Goal: Share content: Share content

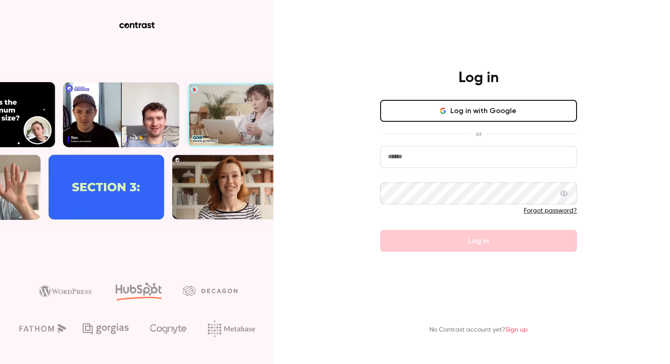
click at [471, 112] on button "Log in with Google" at bounding box center [478, 111] width 197 height 22
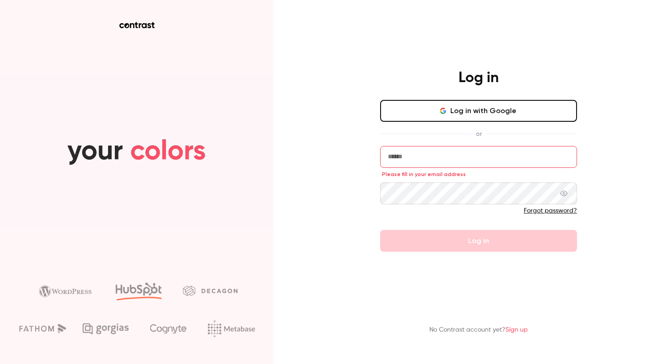
click at [468, 150] on input "email" at bounding box center [478, 157] width 197 height 22
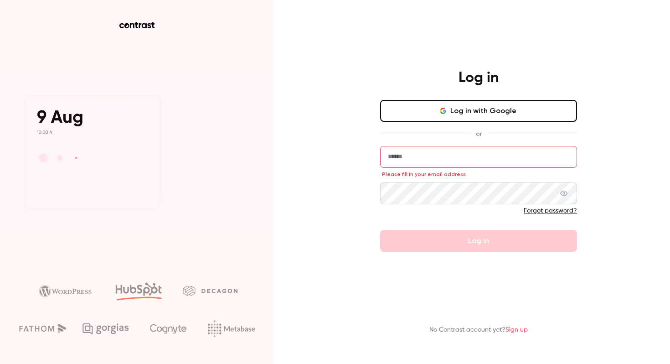
type input "**********"
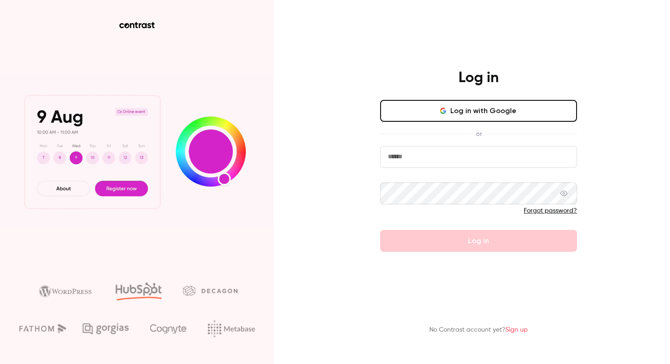
type input "**********"
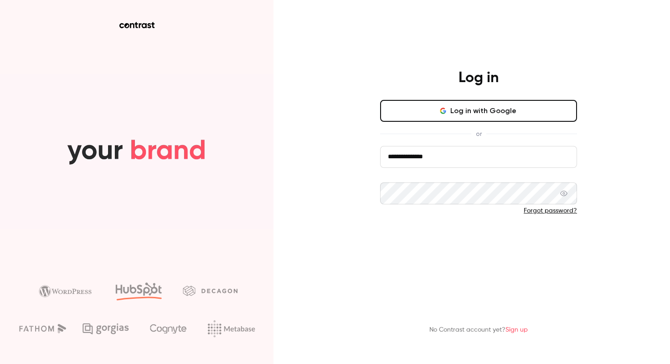
click at [501, 248] on button "Log in" at bounding box center [478, 241] width 197 height 22
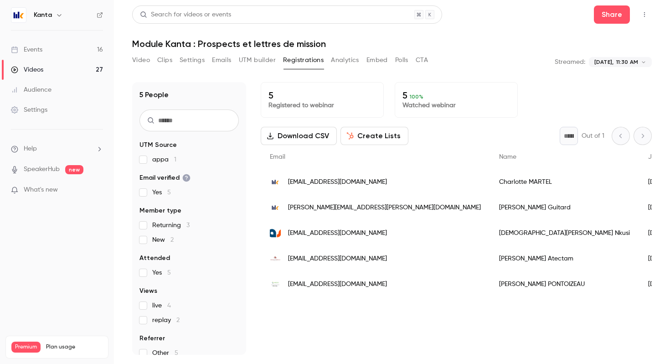
click at [60, 16] on icon "button" at bounding box center [59, 14] width 7 height 7
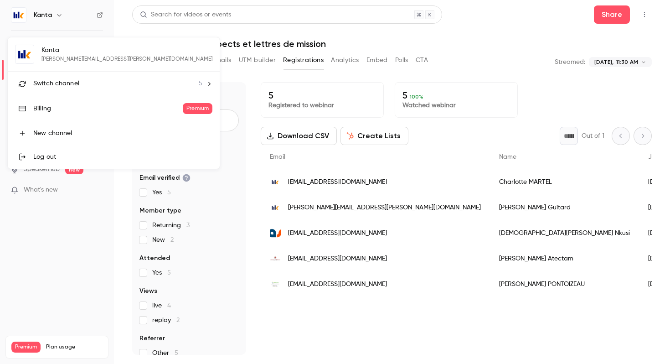
click at [65, 79] on span "Switch channel" at bounding box center [56, 84] width 46 height 10
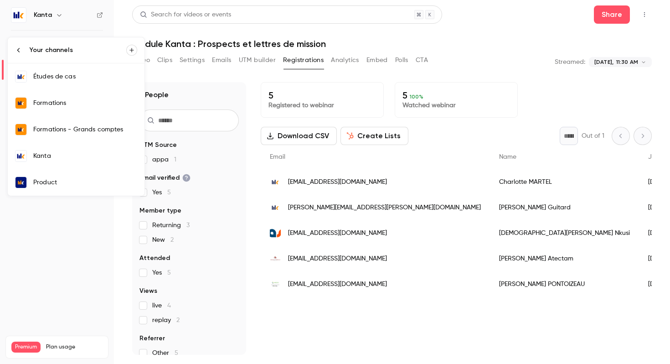
click at [84, 102] on div "Formations" at bounding box center [85, 102] width 104 height 9
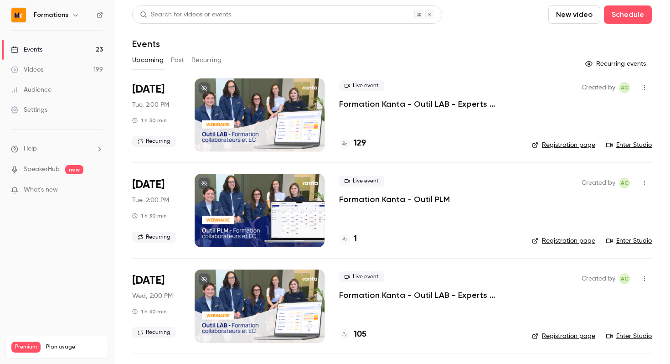
click at [645, 88] on icon "button" at bounding box center [644, 87] width 7 height 6
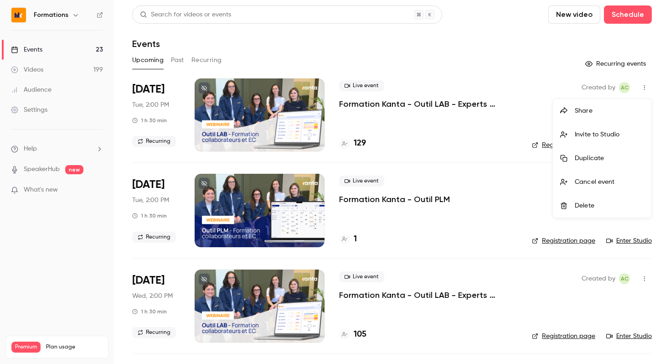
click at [588, 112] on div "Share" at bounding box center [609, 110] width 69 height 9
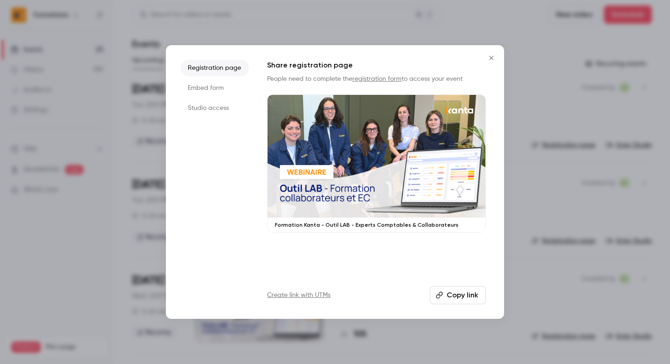
click at [467, 301] on button "Copy link" at bounding box center [458, 295] width 56 height 18
click at [67, 132] on div at bounding box center [335, 182] width 670 height 364
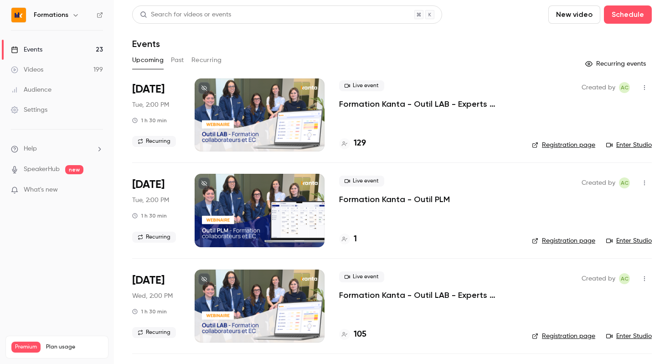
click at [57, 47] on link "Events 23" at bounding box center [57, 50] width 114 height 20
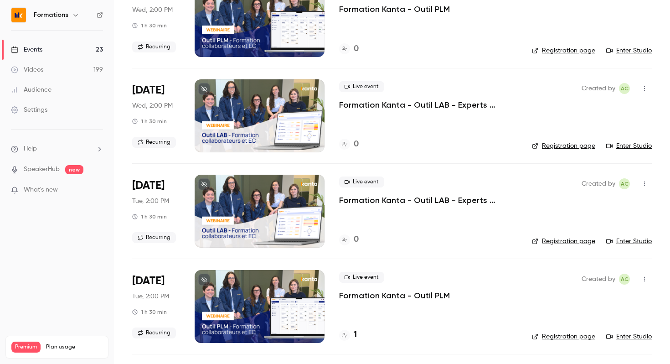
scroll to position [770, 0]
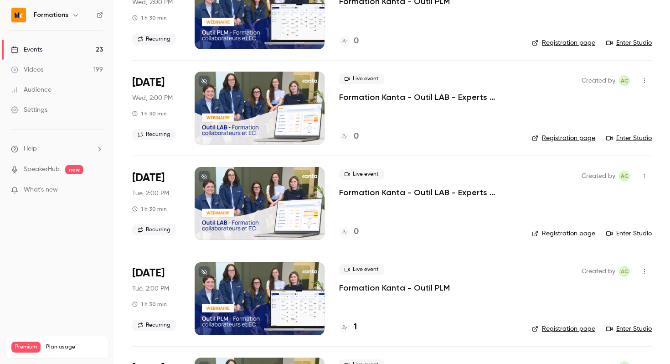
click at [647, 173] on icon "button" at bounding box center [644, 176] width 7 height 6
click at [474, 189] on div at bounding box center [335, 182] width 670 height 364
click at [460, 190] on p "Formation Kanta - Outil LAB - Experts Comptables & Collaborateurs" at bounding box center [428, 192] width 178 height 11
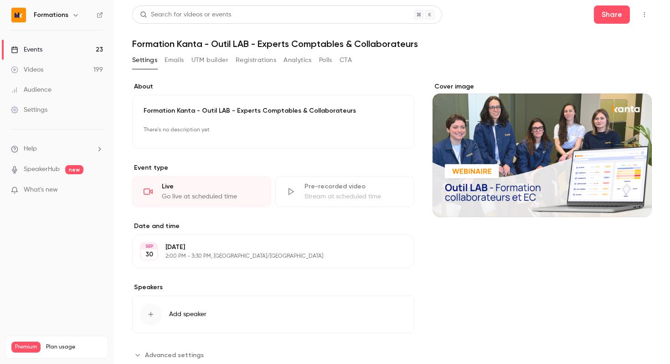
click at [650, 10] on button "button" at bounding box center [644, 14] width 15 height 15
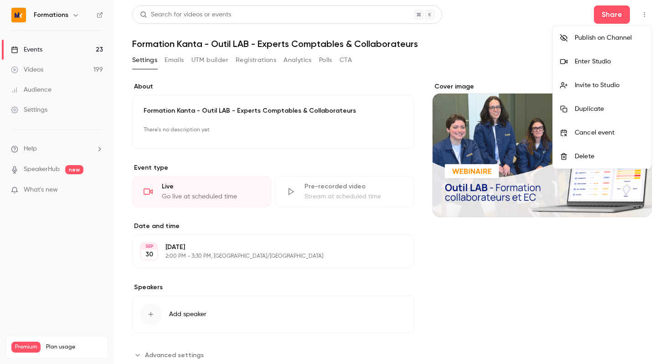
click at [608, 9] on div at bounding box center [335, 182] width 670 height 364
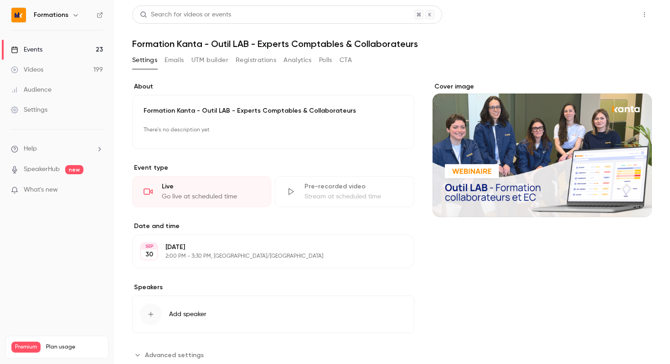
click at [610, 12] on button "Share" at bounding box center [612, 14] width 36 height 18
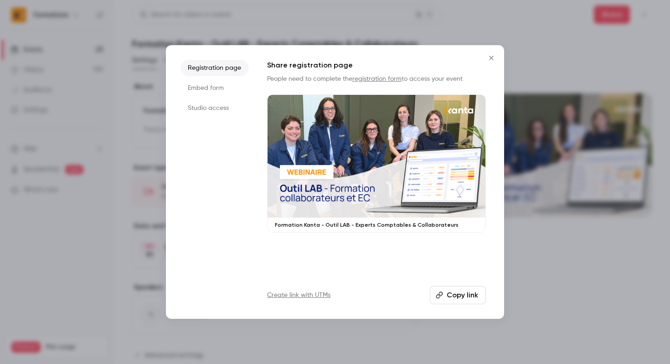
click at [454, 291] on button "Copy link" at bounding box center [458, 295] width 56 height 18
